Goal: Task Accomplishment & Management: Use online tool/utility

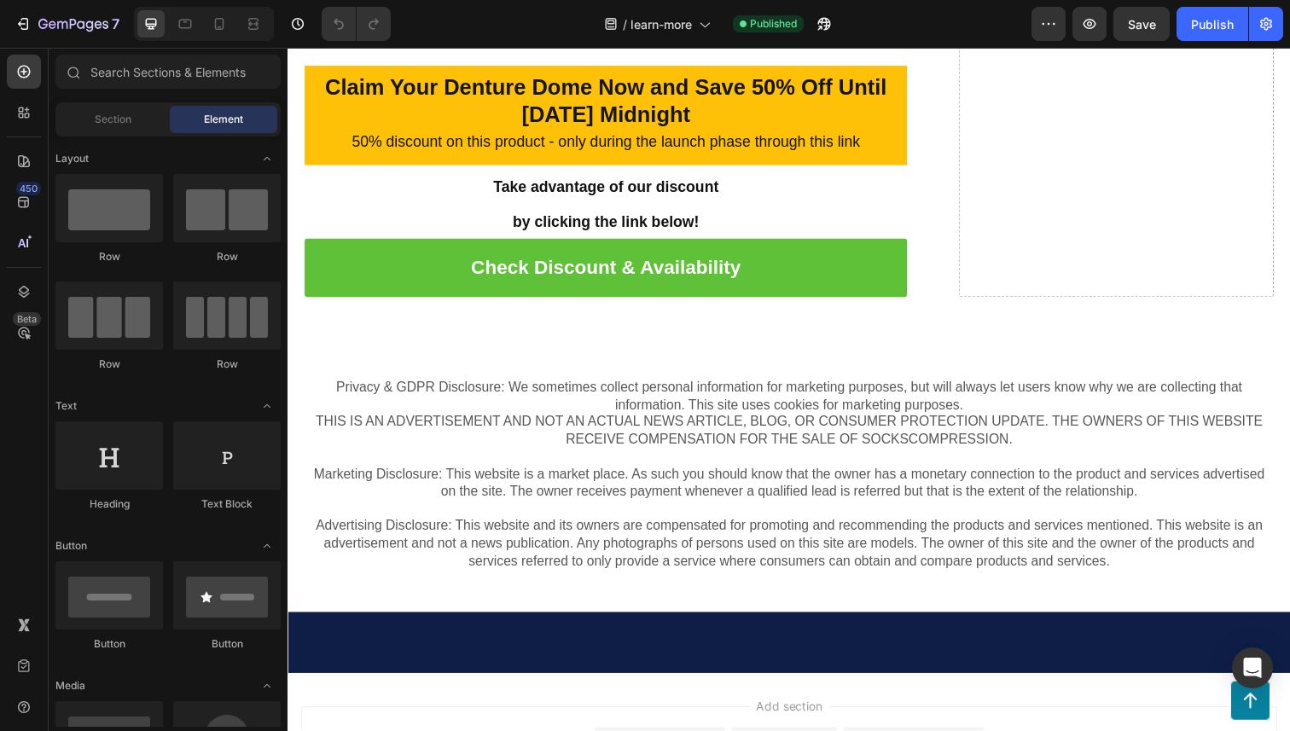
scroll to position [7301, 0]
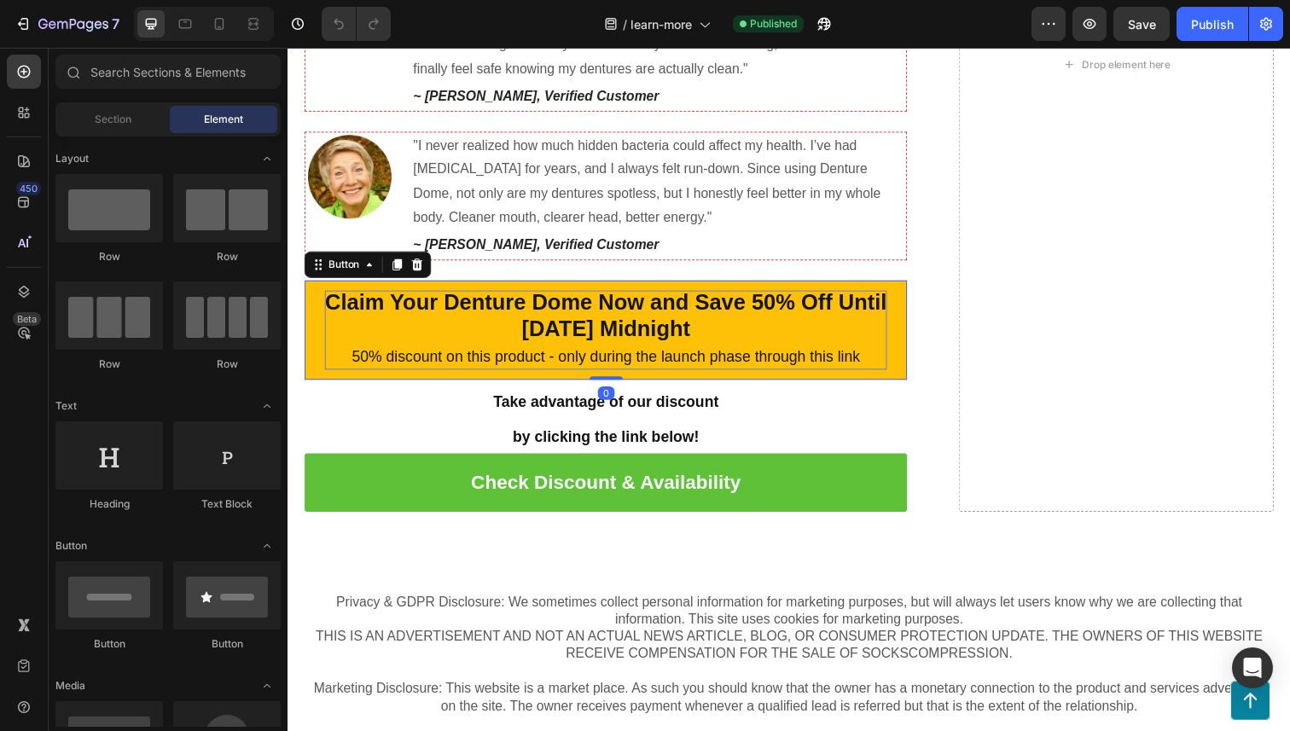
click at [496, 316] on strong "Claim Your Denture Dome Now and Save 50% Off Until 27th, August 2025 Midnight" at bounding box center [612, 322] width 573 height 54
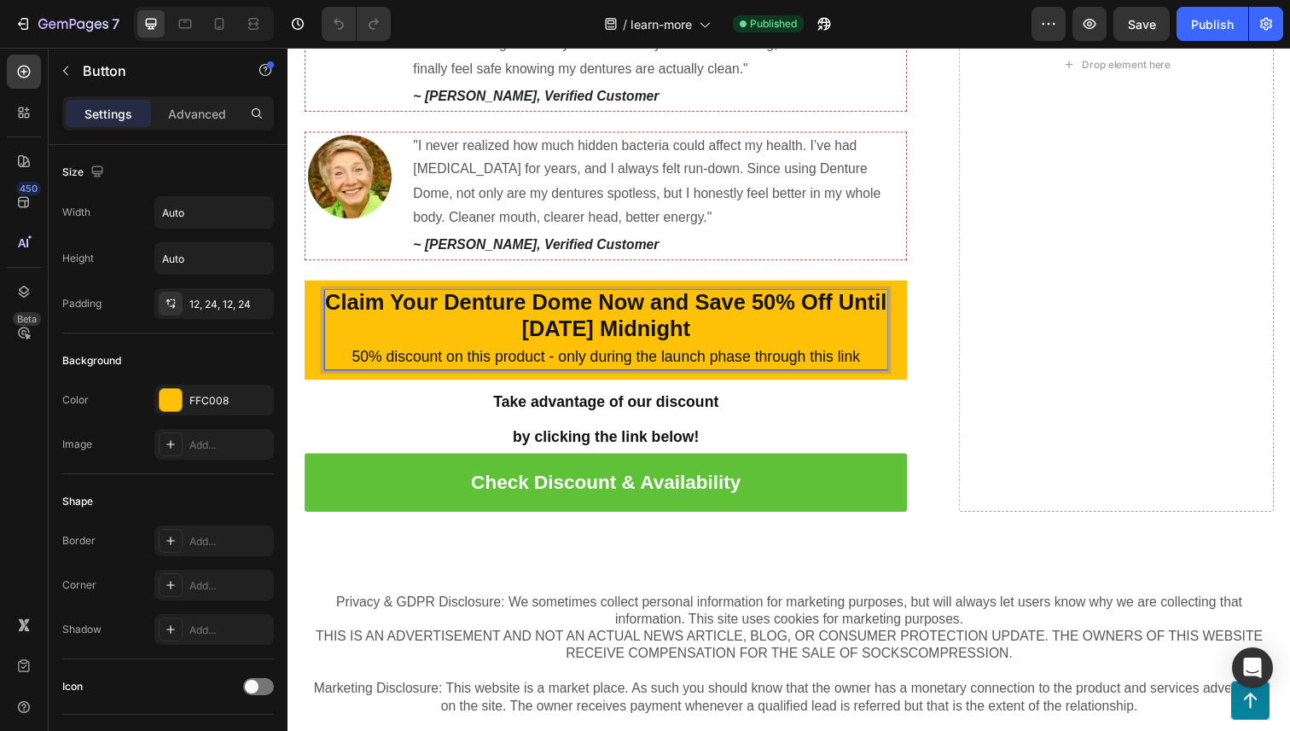
click at [491, 329] on strong "Claim Your Denture Dome Now and Save 50% Off Until 27th, August 2025 Midnight" at bounding box center [612, 322] width 573 height 54
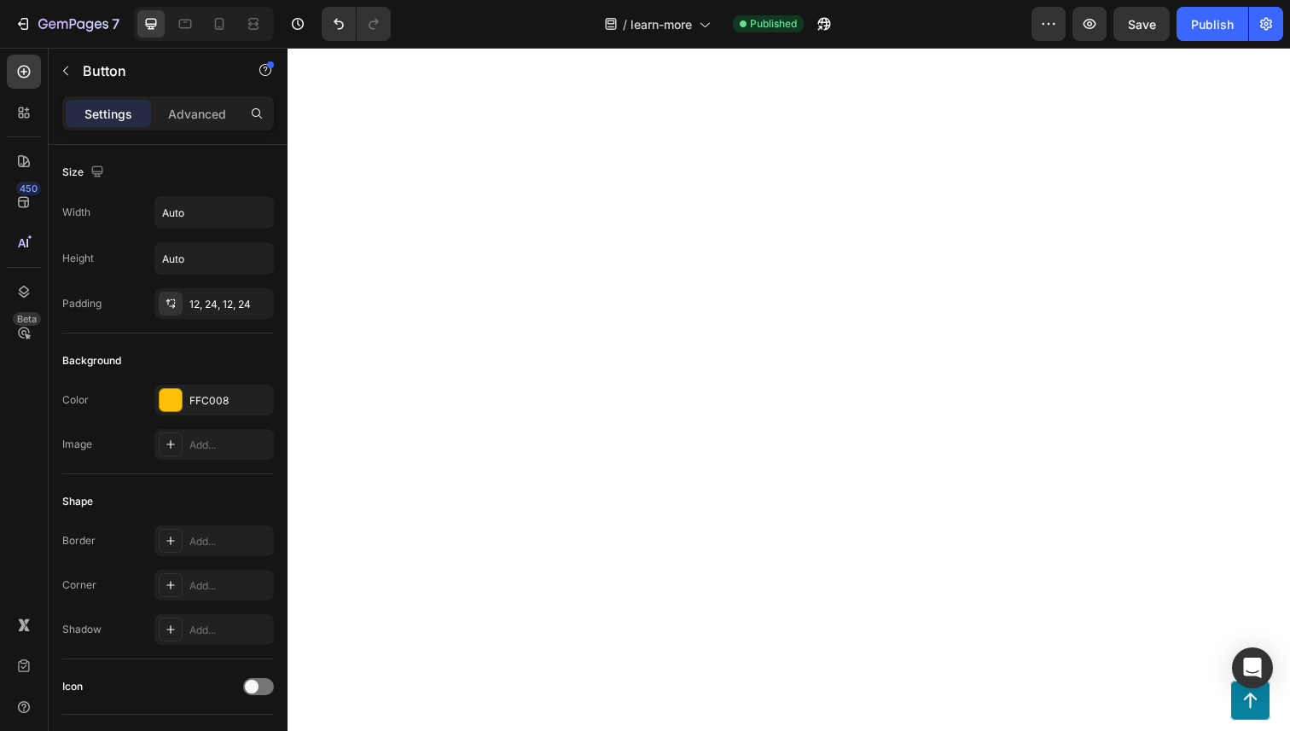
scroll to position [6421, 0]
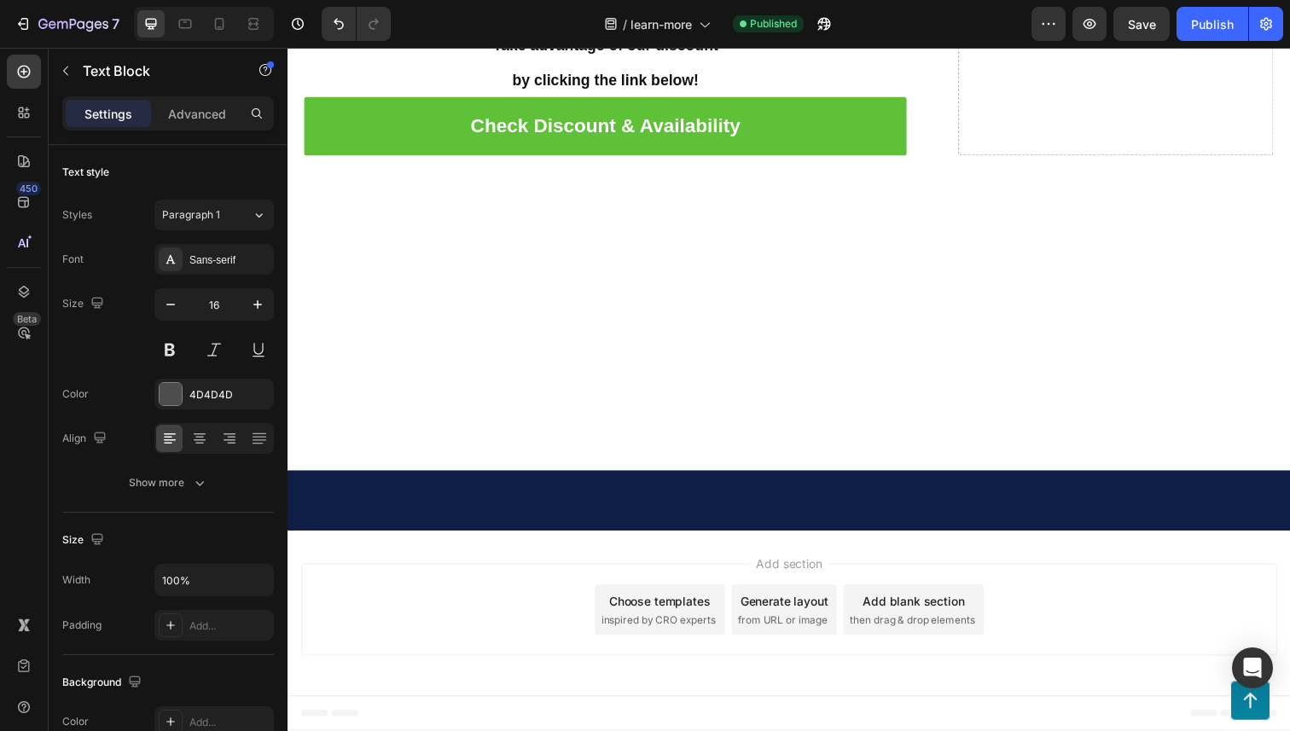
click at [1222, 35] on button "Publish" at bounding box center [1213, 24] width 72 height 34
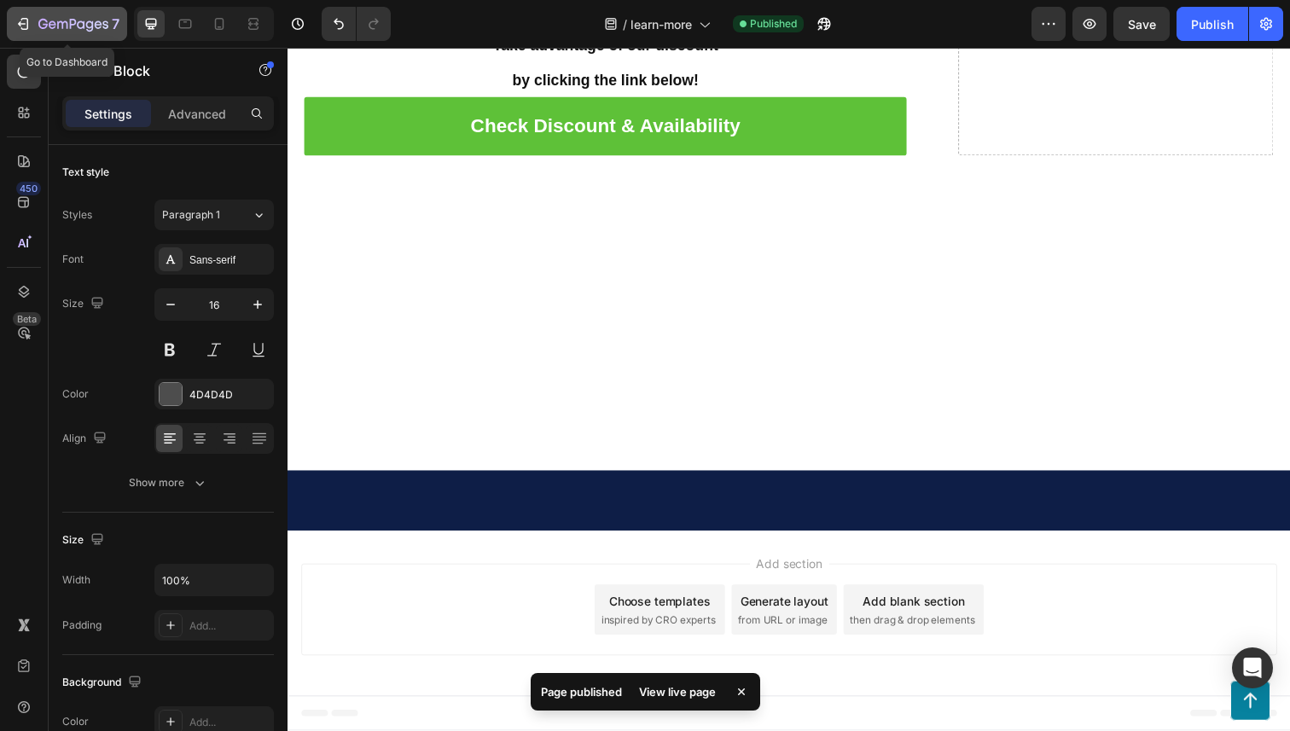
click at [15, 15] on div "7" at bounding box center [67, 24] width 105 height 20
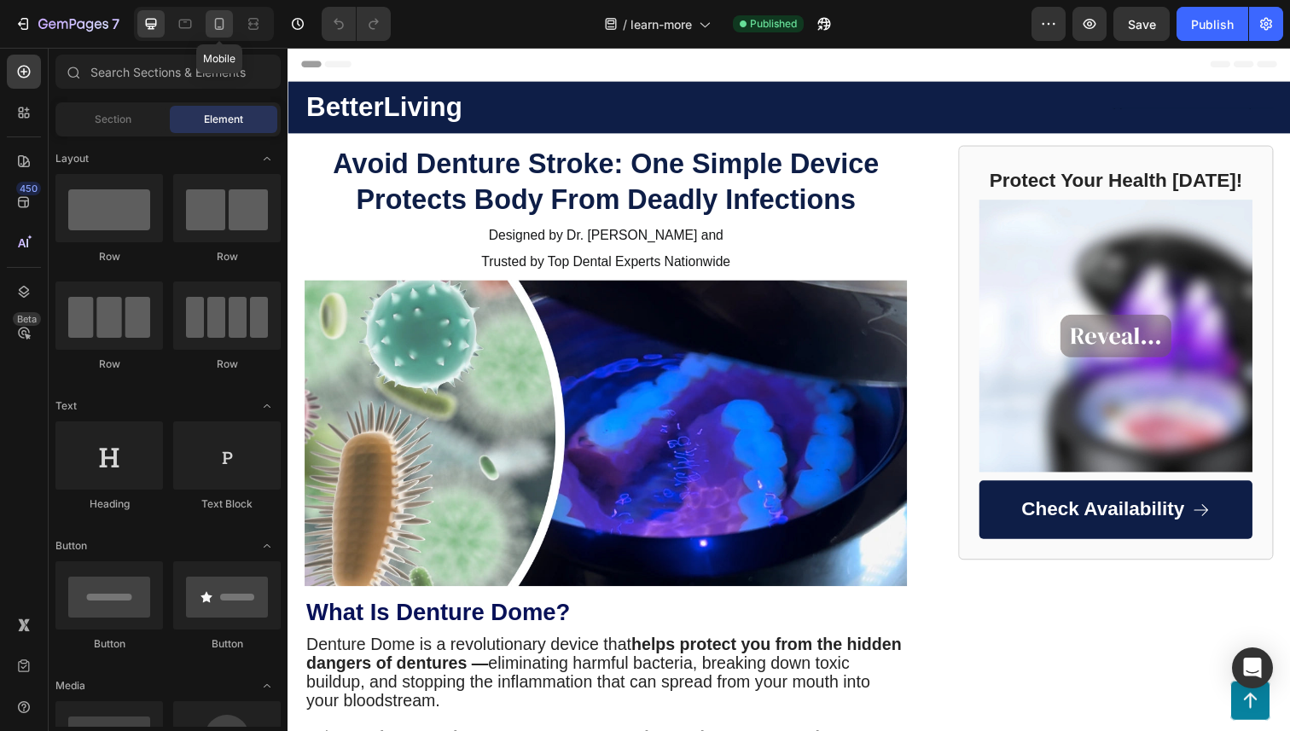
click at [211, 22] on icon at bounding box center [219, 23] width 17 height 17
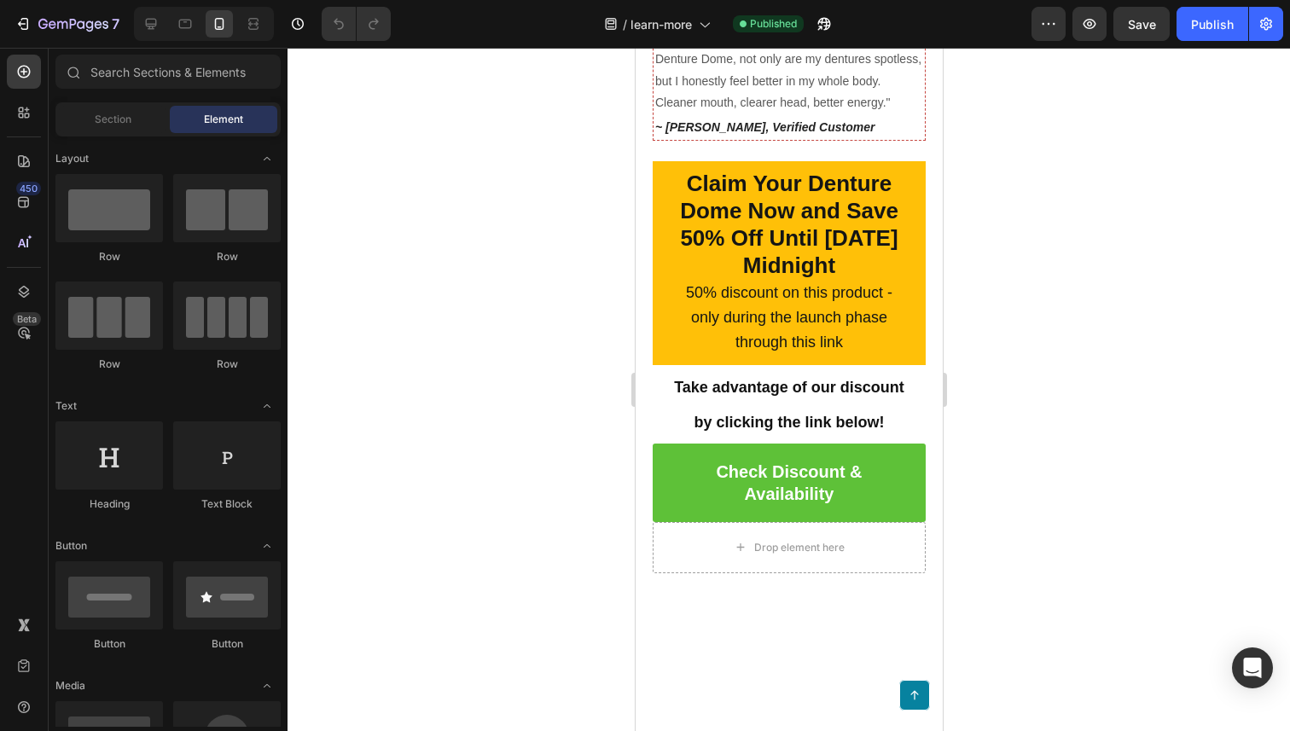
scroll to position [8856, 0]
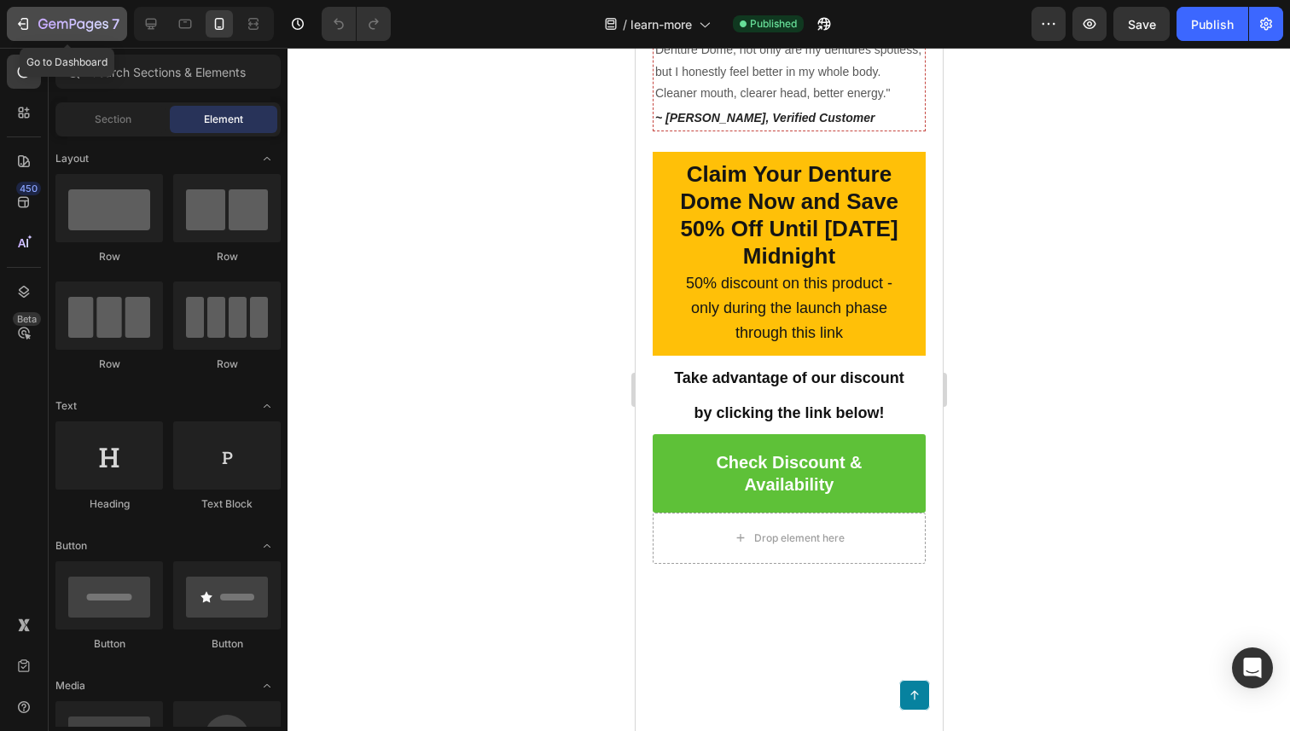
click at [47, 14] on div "7" at bounding box center [78, 24] width 81 height 20
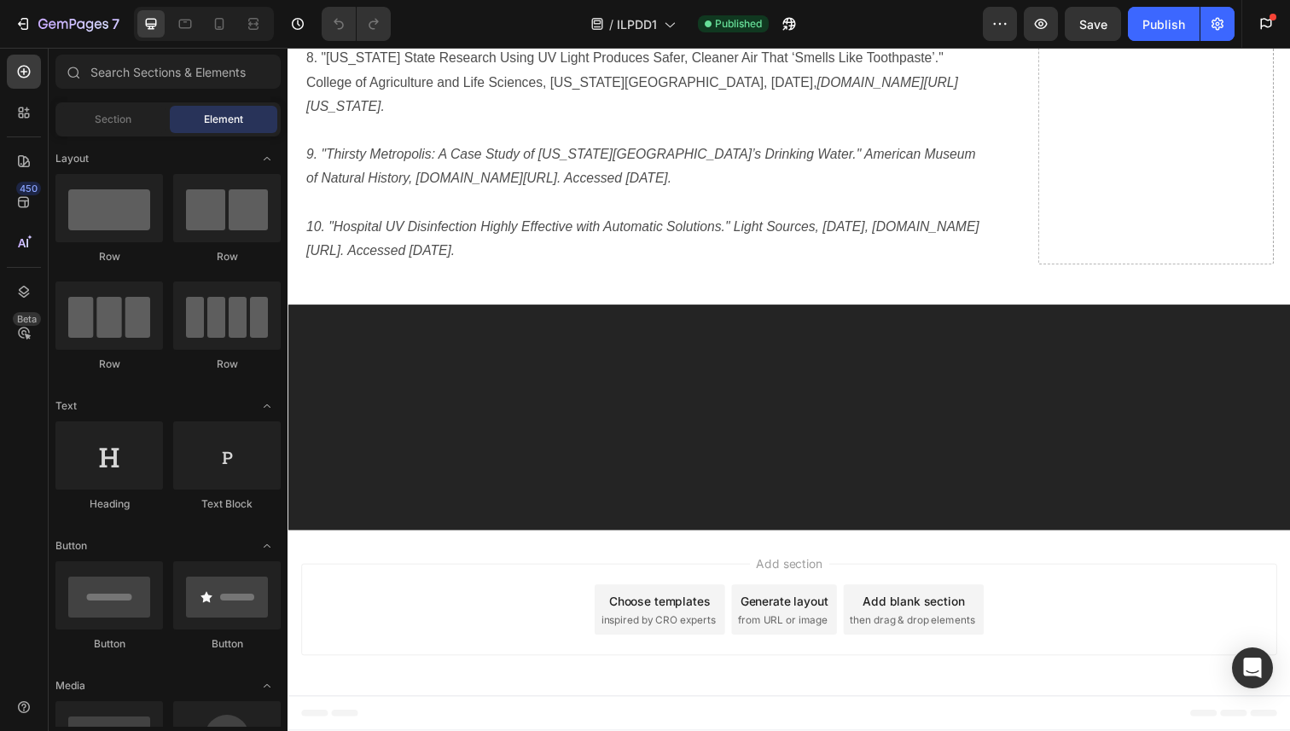
scroll to position [14780, 0]
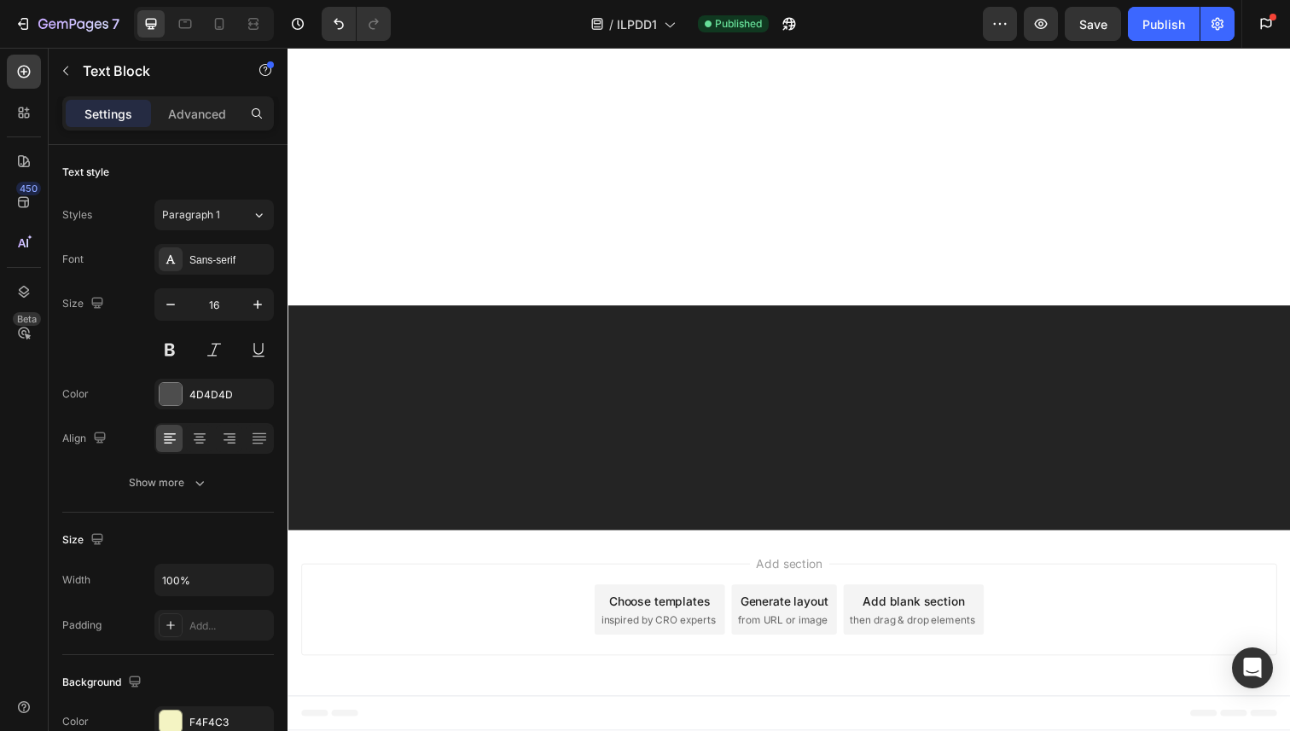
scroll to position [14591, 0]
click at [213, 25] on icon at bounding box center [219, 23] width 17 height 17
type input "14"
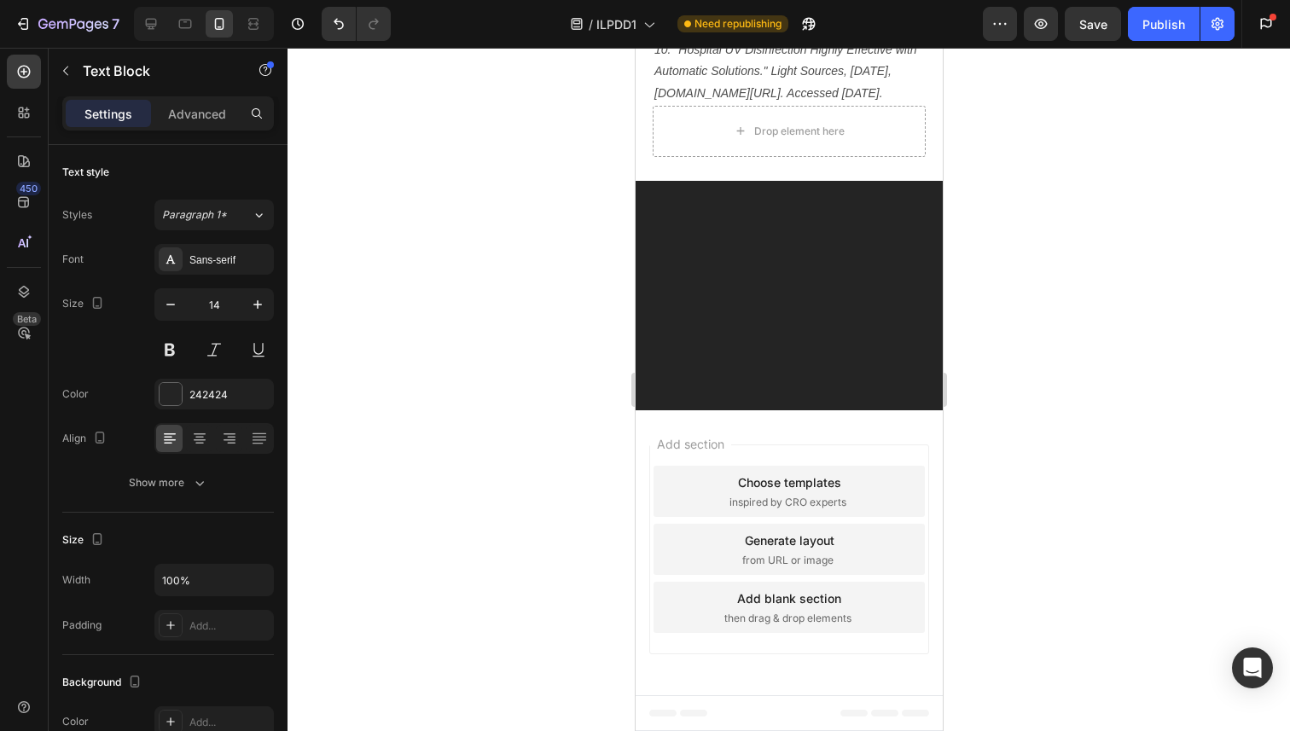
scroll to position [17197, 0]
click at [1183, 32] on div "Publish" at bounding box center [1163, 24] width 43 height 18
